Goal: Transaction & Acquisition: Purchase product/service

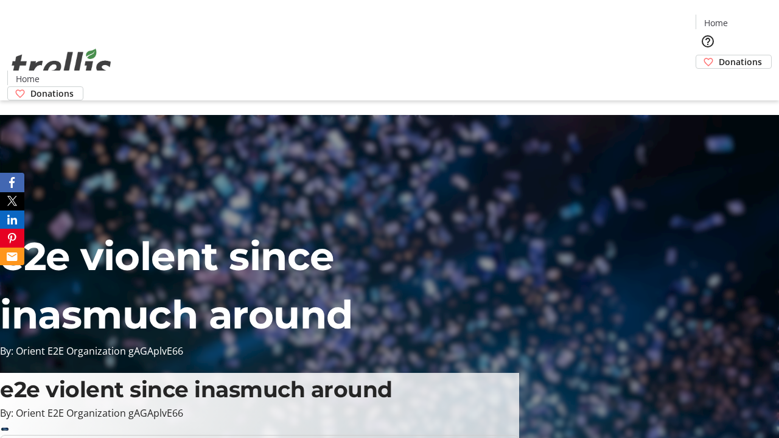
click at [718, 55] on span "Donations" at bounding box center [739, 61] width 43 height 13
